Goal: Transaction & Acquisition: Purchase product/service

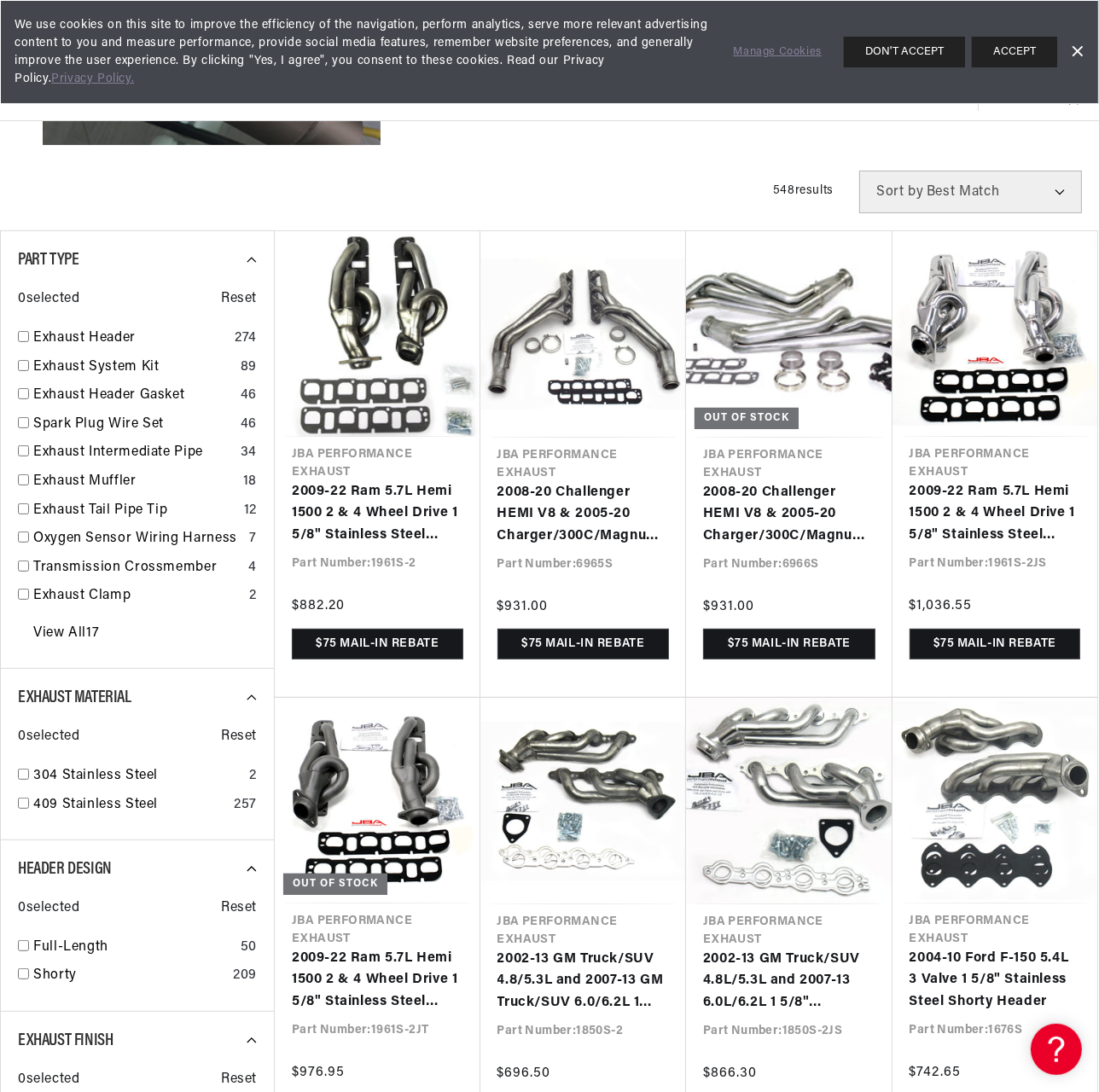
scroll to position [243, 0]
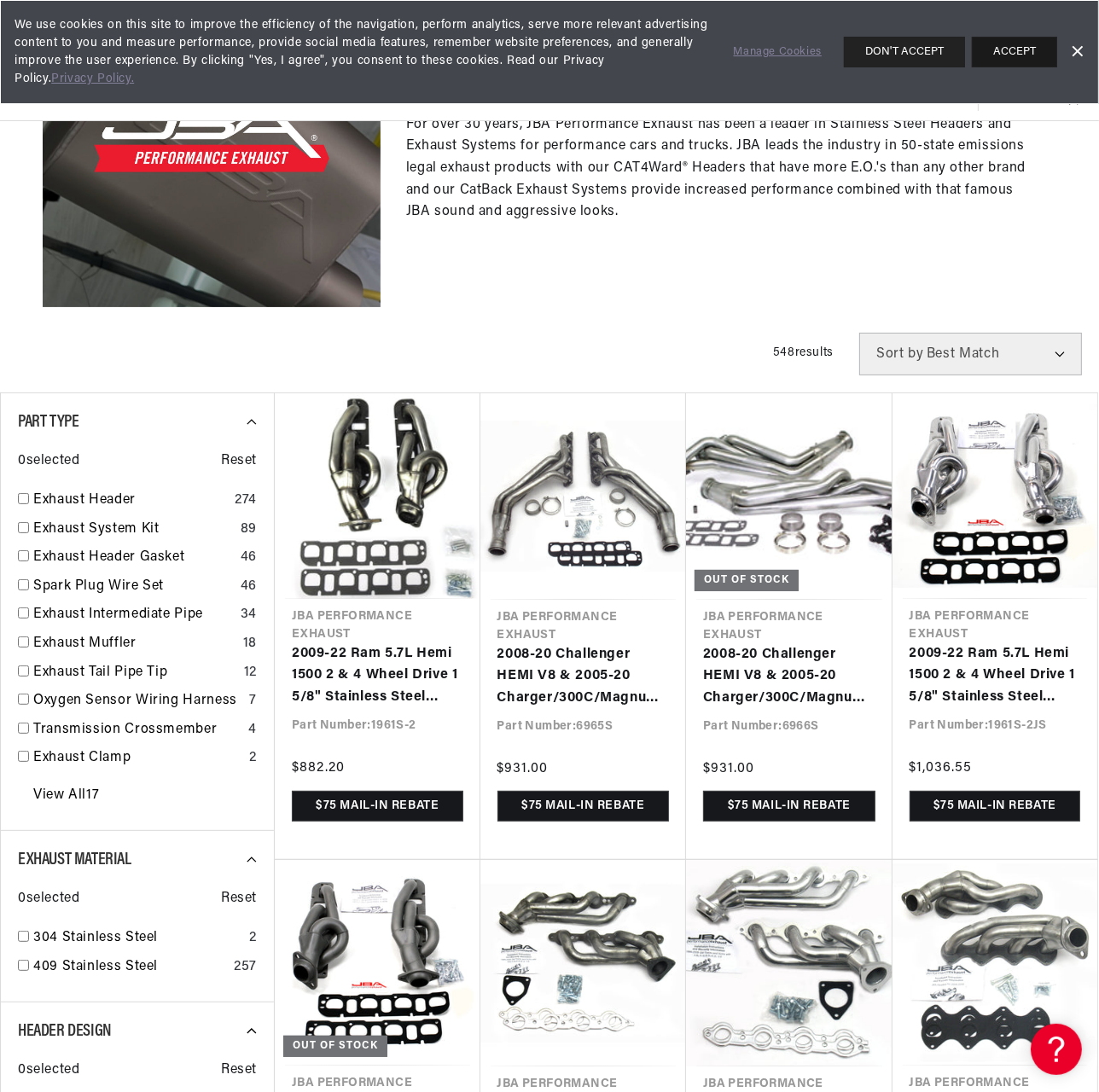
click at [1016, 34] on div "We use cookies on this site to improve the efficiency of the navigation, perfor…" at bounding box center [549, 52] width 1099 height 104
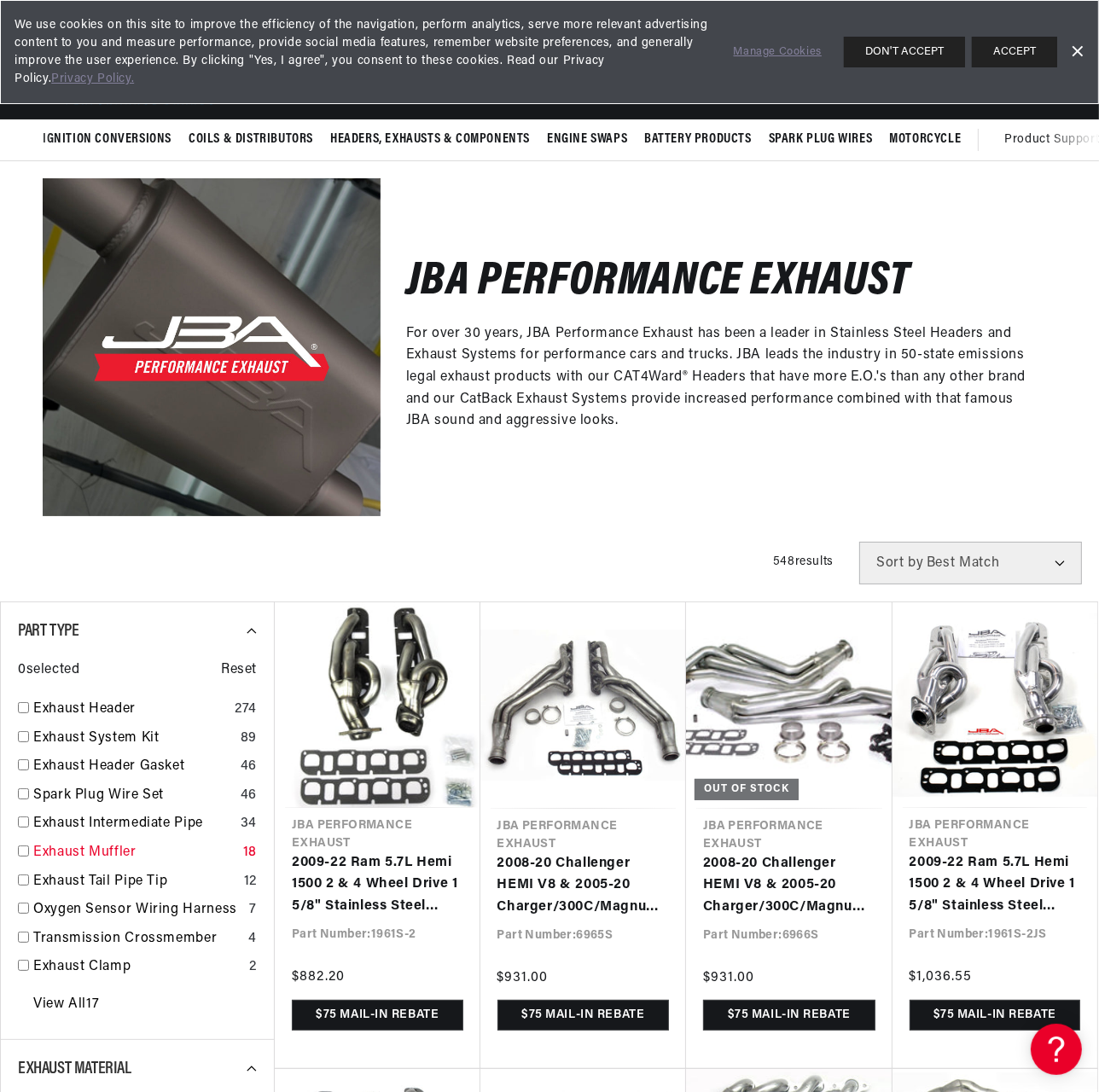
scroll to position [0, 945]
click at [26, 853] on input "checkbox" at bounding box center [24, 851] width 11 height 11
checkbox input "false"
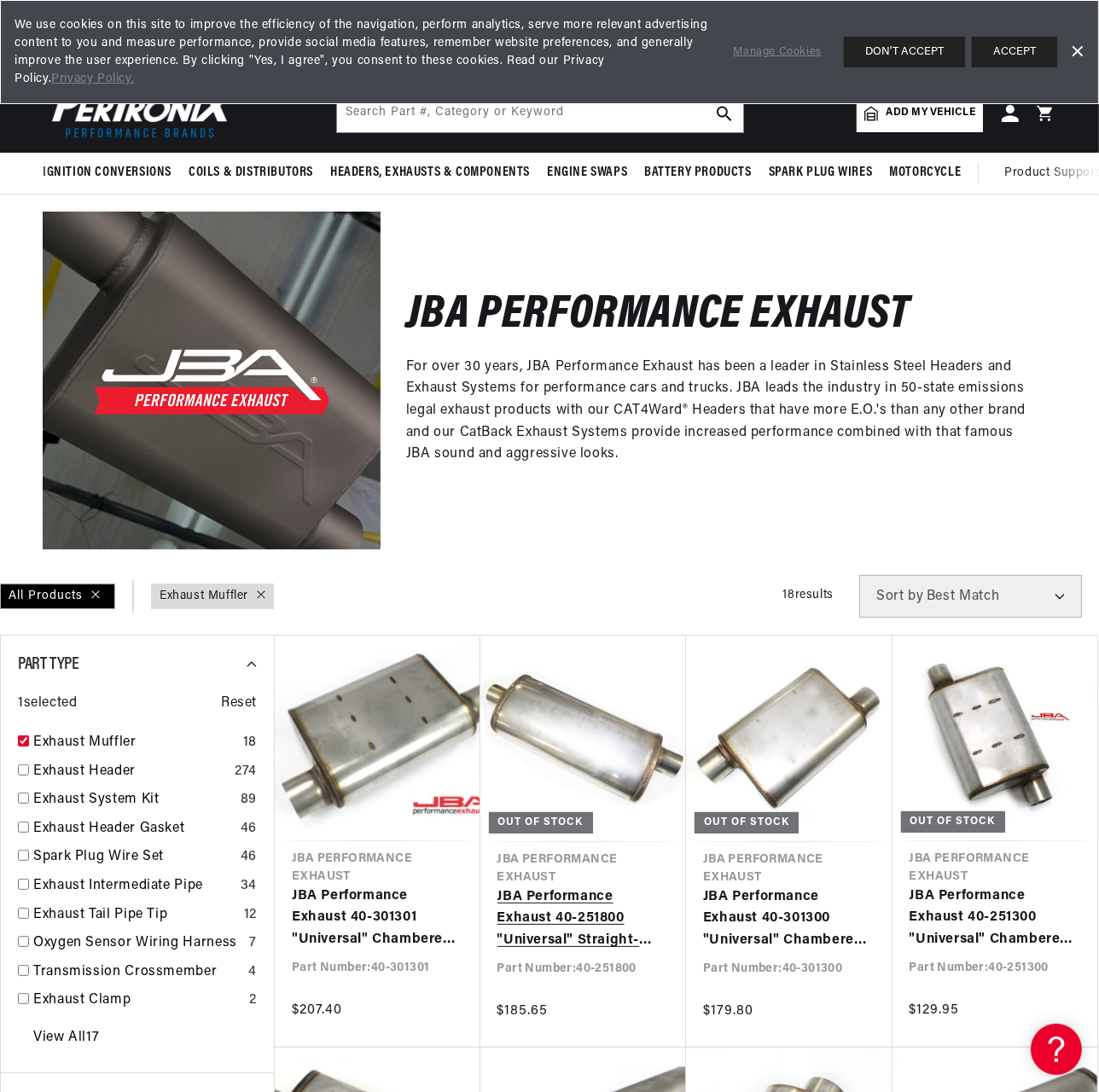
click at [560, 887] on link "JBA Performance Exhaust 40-251800 "Universal" Straight-Through Style 304SS Muff…" at bounding box center [583, 920] width 172 height 66
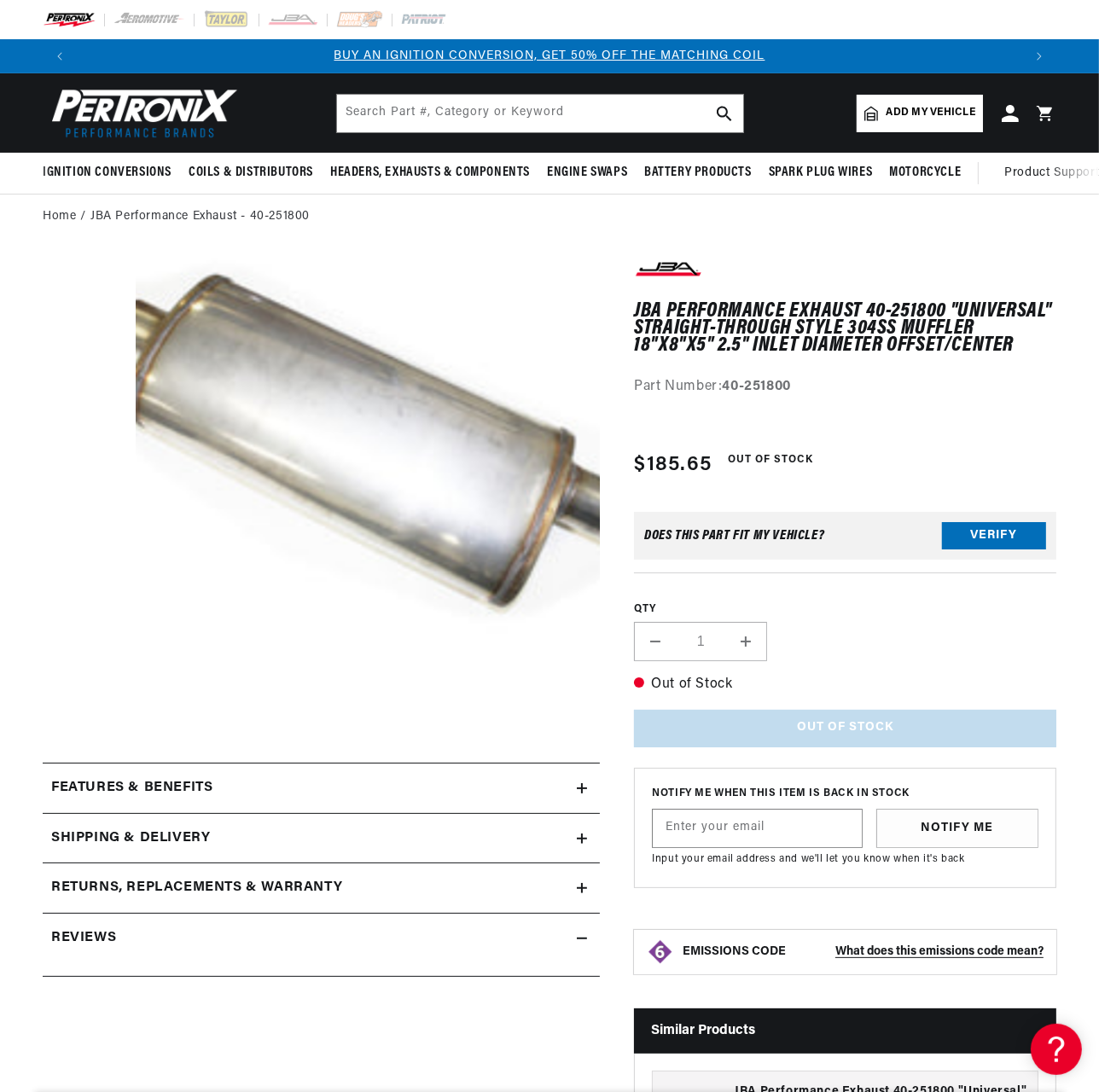
drag, startPoint x: 569, startPoint y: 786, endPoint x: 584, endPoint y: 786, distance: 15.0
click at [571, 786] on div "Features & Benefits" at bounding box center [310, 788] width 534 height 22
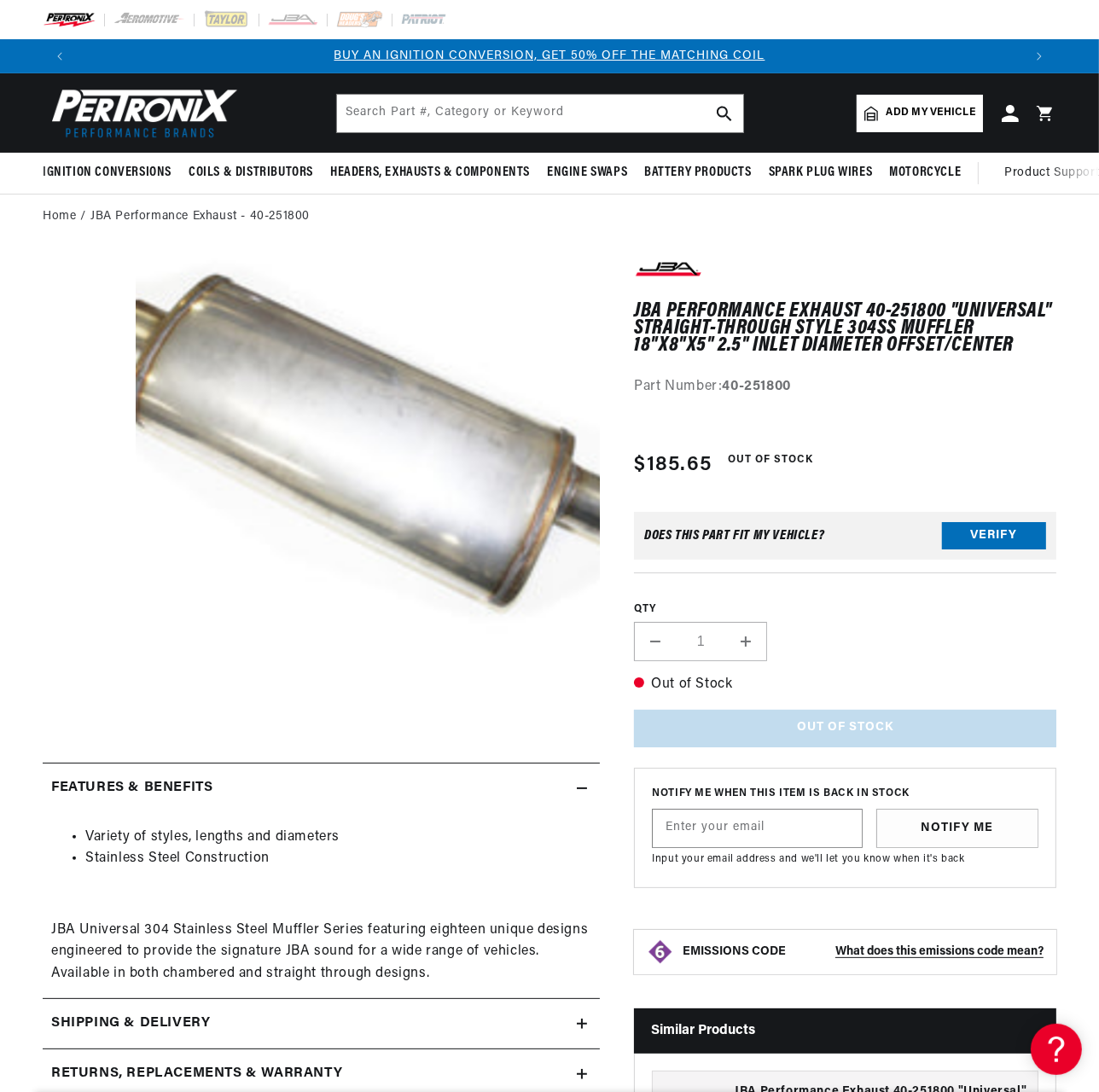
click at [584, 786] on icon at bounding box center [581, 788] width 10 height 10
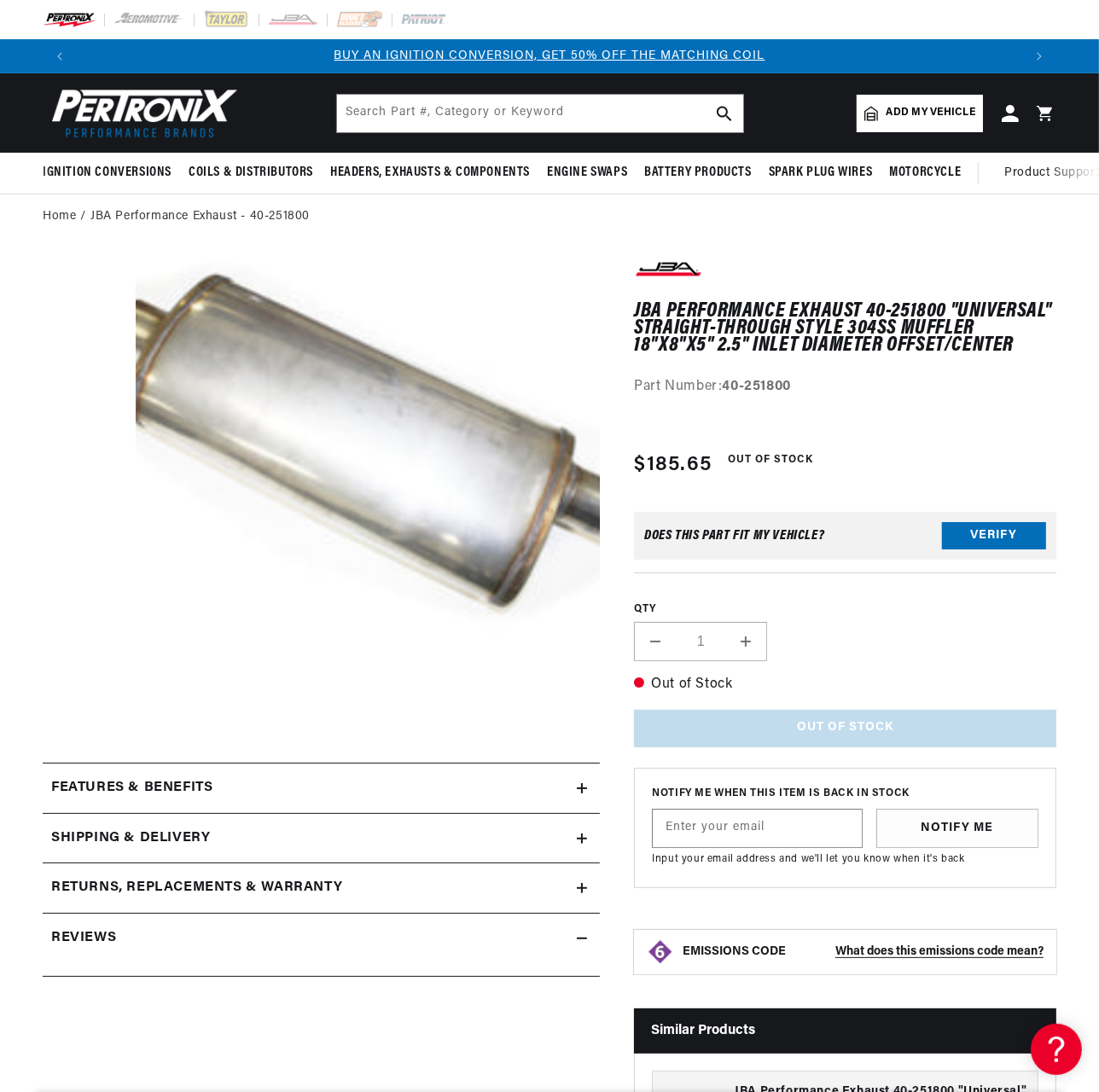
click at [584, 786] on icon at bounding box center [581, 788] width 10 height 10
